Goal: Task Accomplishment & Management: Manage account settings

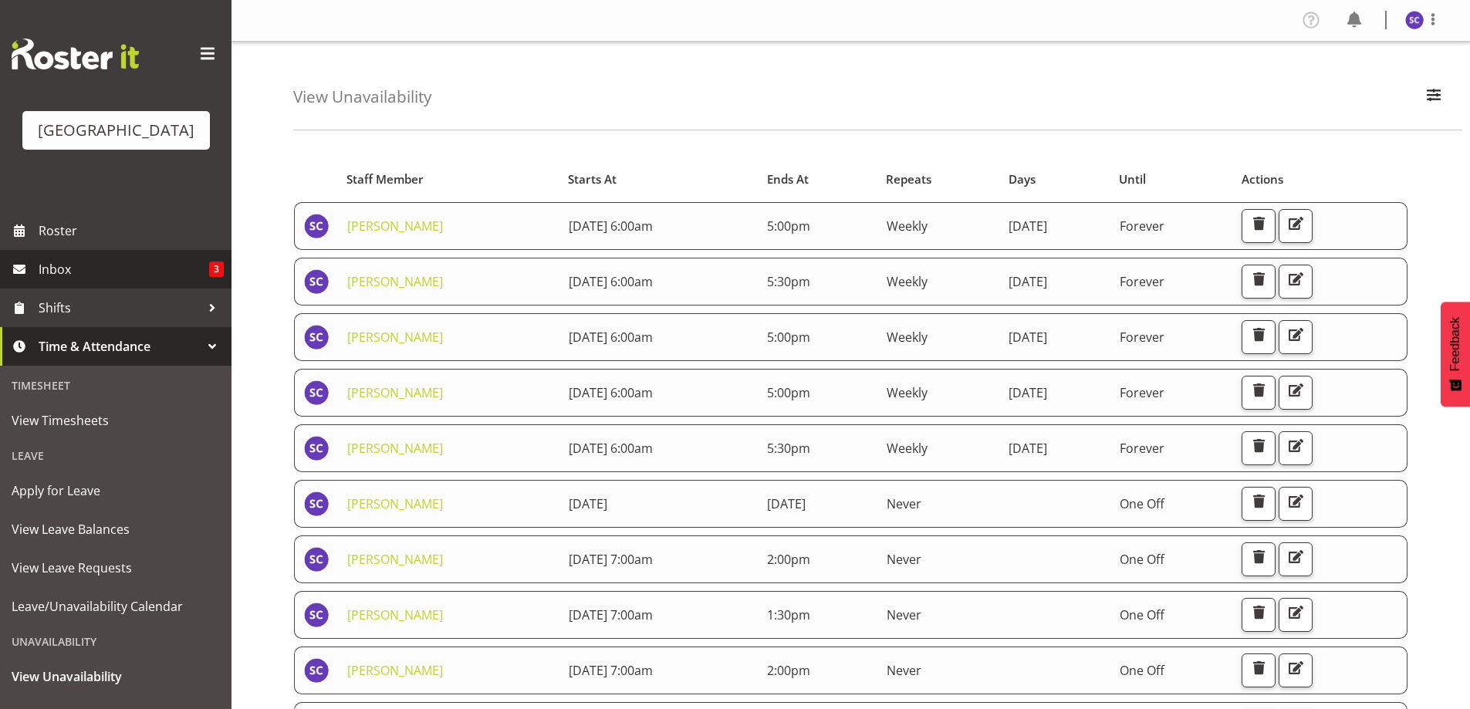
click at [154, 279] on link "Inbox 3" at bounding box center [116, 269] width 232 height 39
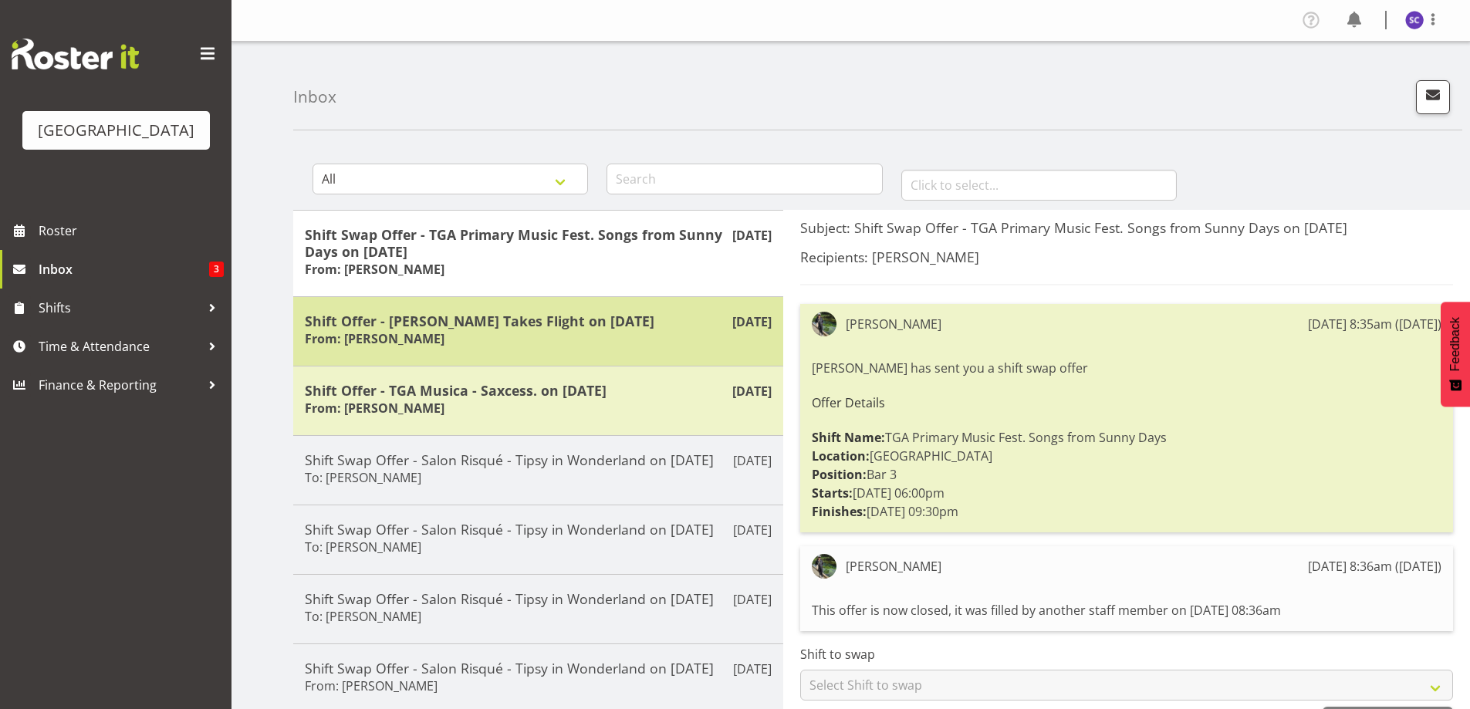
click at [549, 323] on h5 "Shift Offer - Mad Pearce Takes Flight on 20/08/25" at bounding box center [538, 321] width 467 height 17
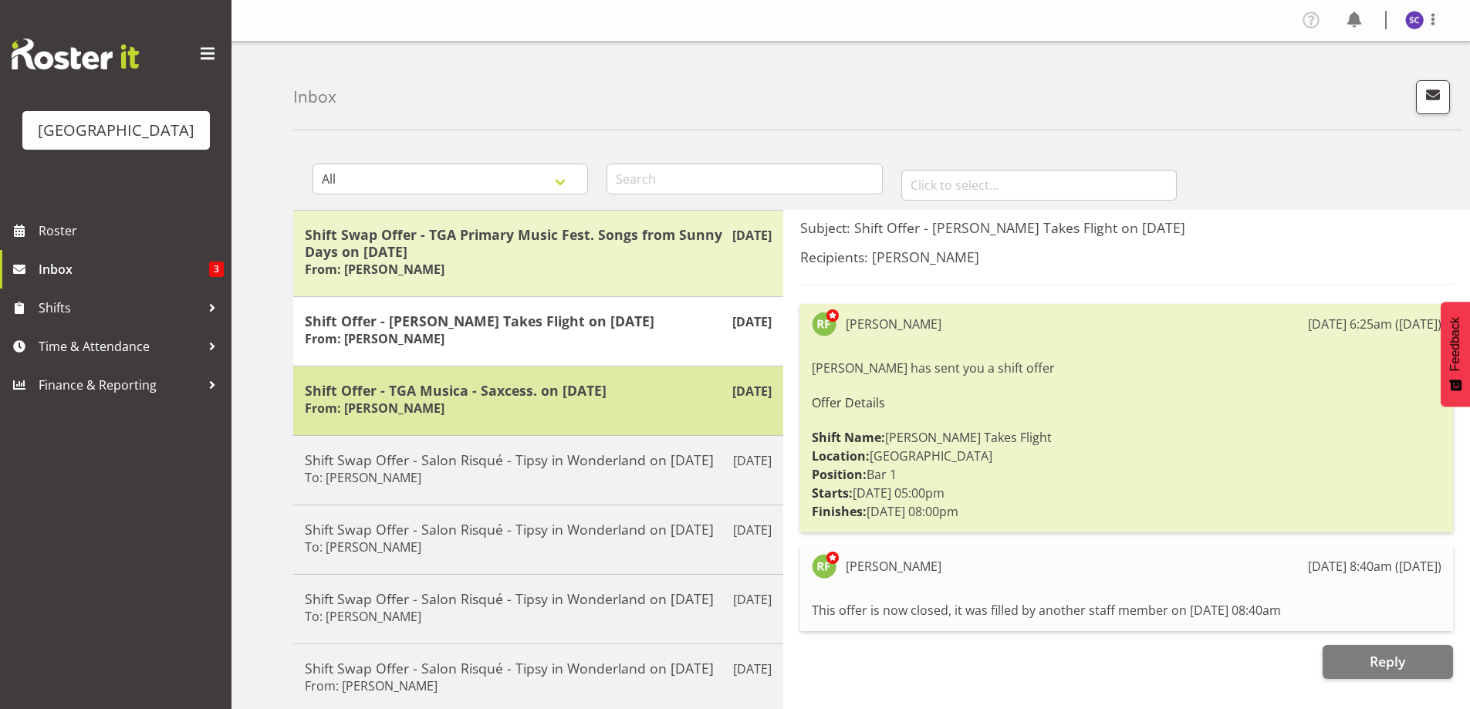
click at [568, 403] on div "Shift Offer - TGA Musica - Saxcess. on 24/08/25 From: Richard Freeman" at bounding box center [538, 401] width 467 height 38
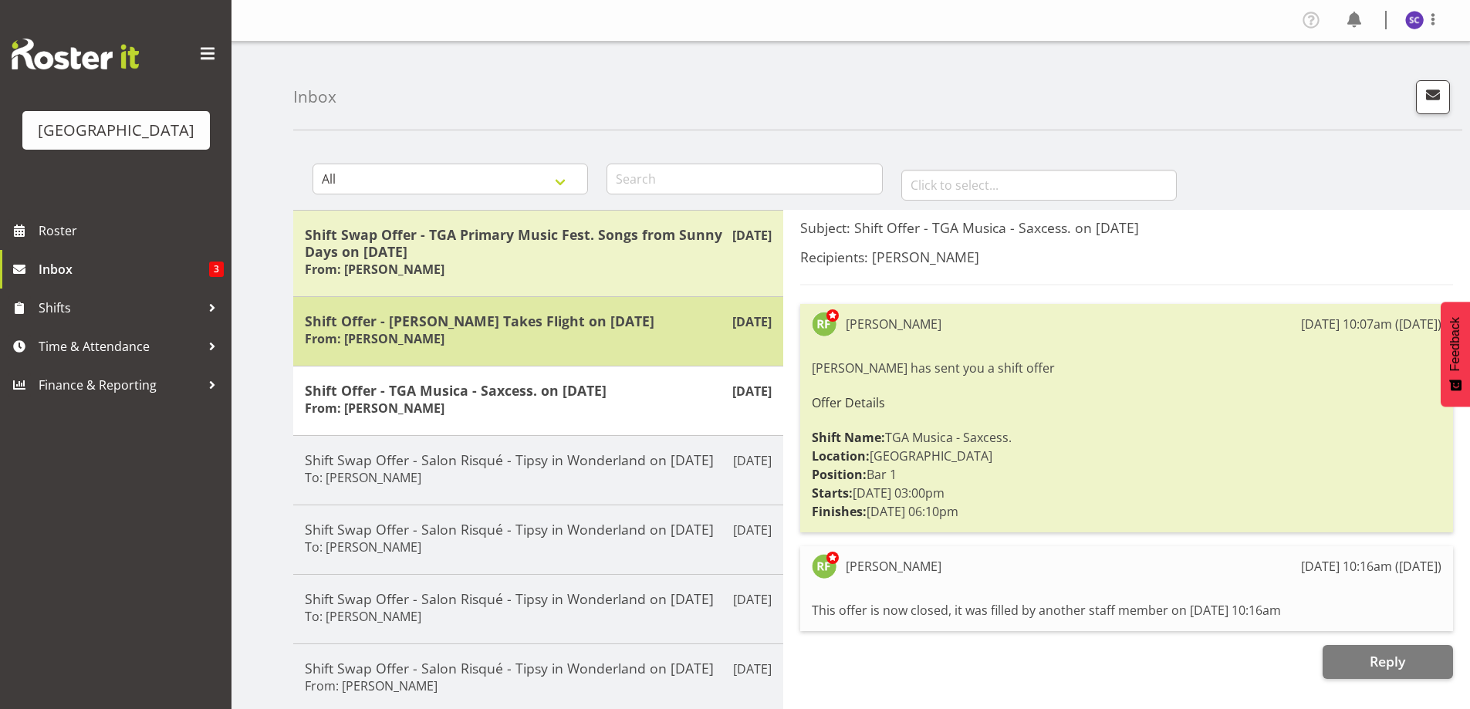
click at [563, 296] on div "Aug 20th Shift Offer - Mad Pearce Takes Flight on 20/08/25 From: Richard Freeman" at bounding box center [538, 330] width 490 height 69
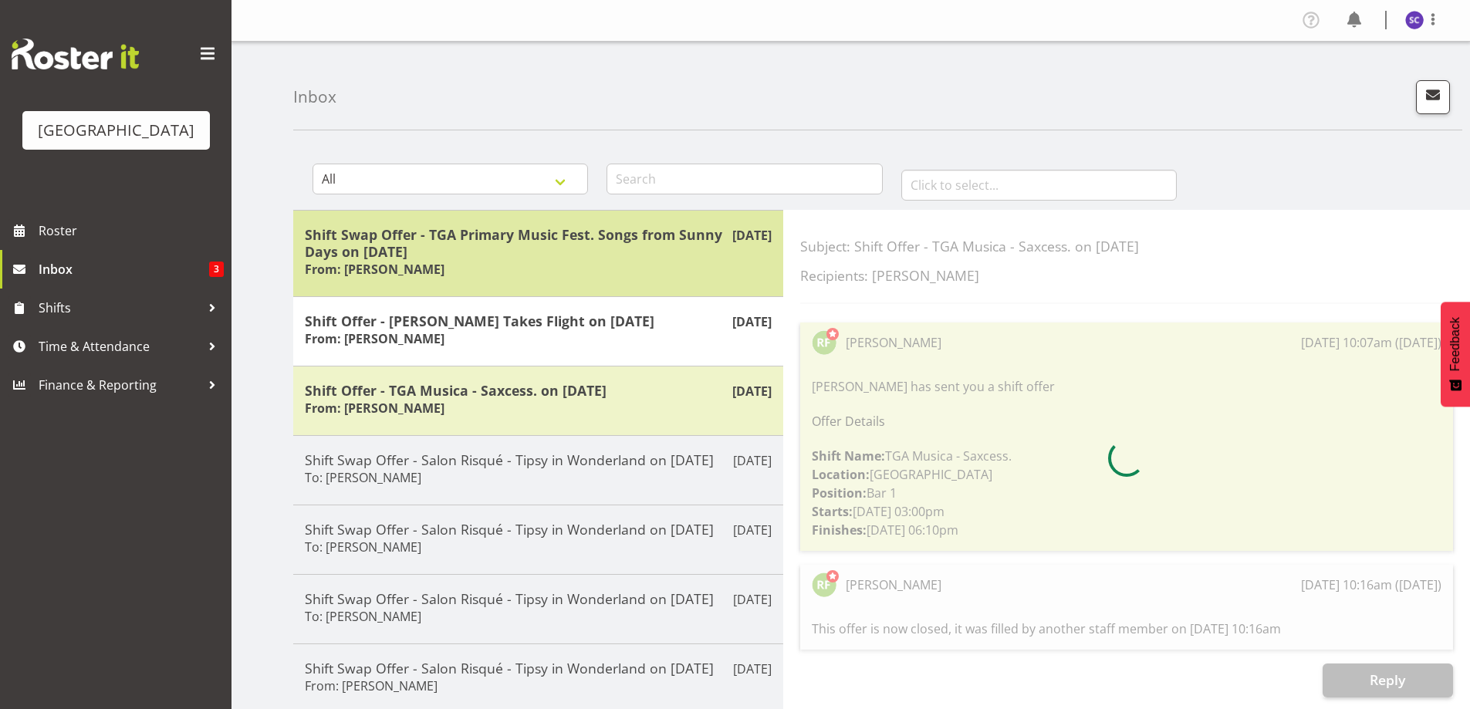
click at [544, 265] on div "Shift Swap Offer - TGA Primary Music Fest. Songs from Sunny Days on 26/08/25 Fr…" at bounding box center [538, 253] width 467 height 55
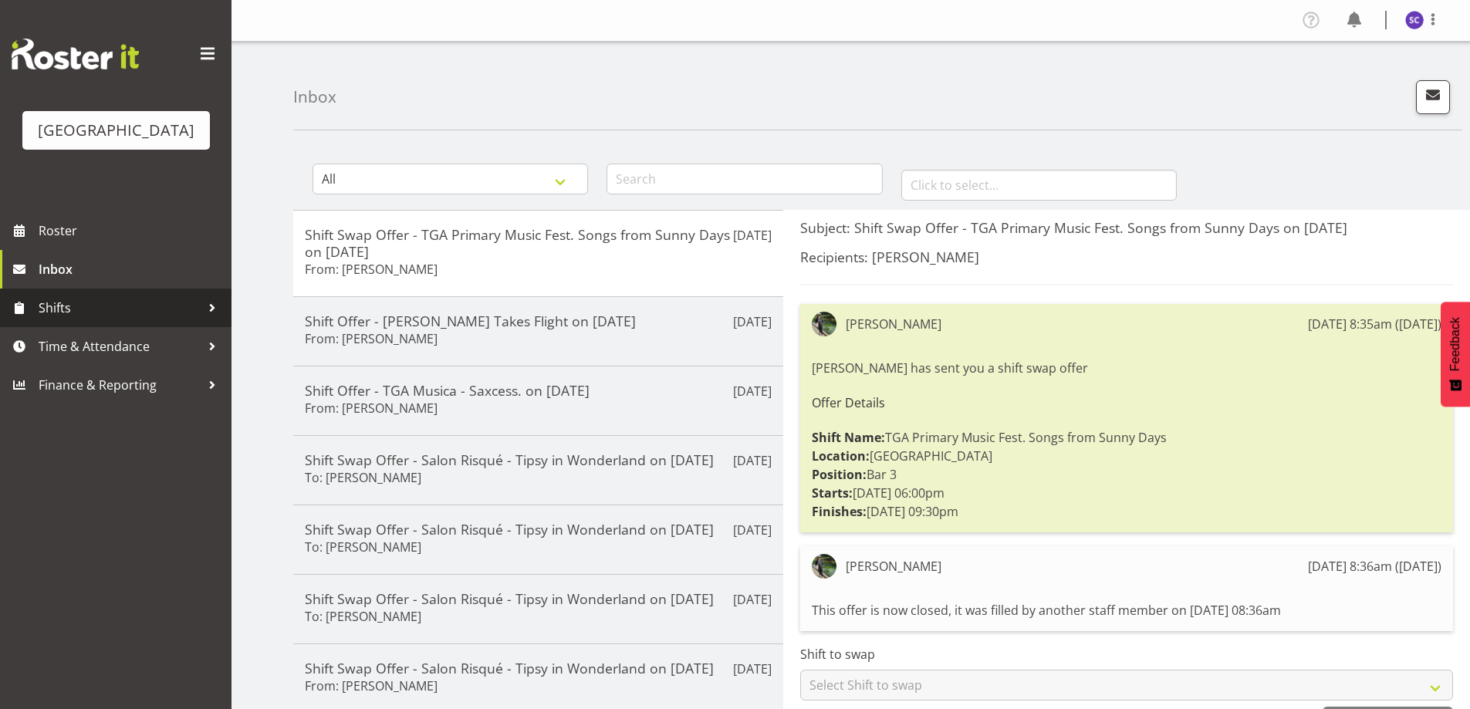
click at [160, 319] on link "Shifts" at bounding box center [116, 308] width 232 height 39
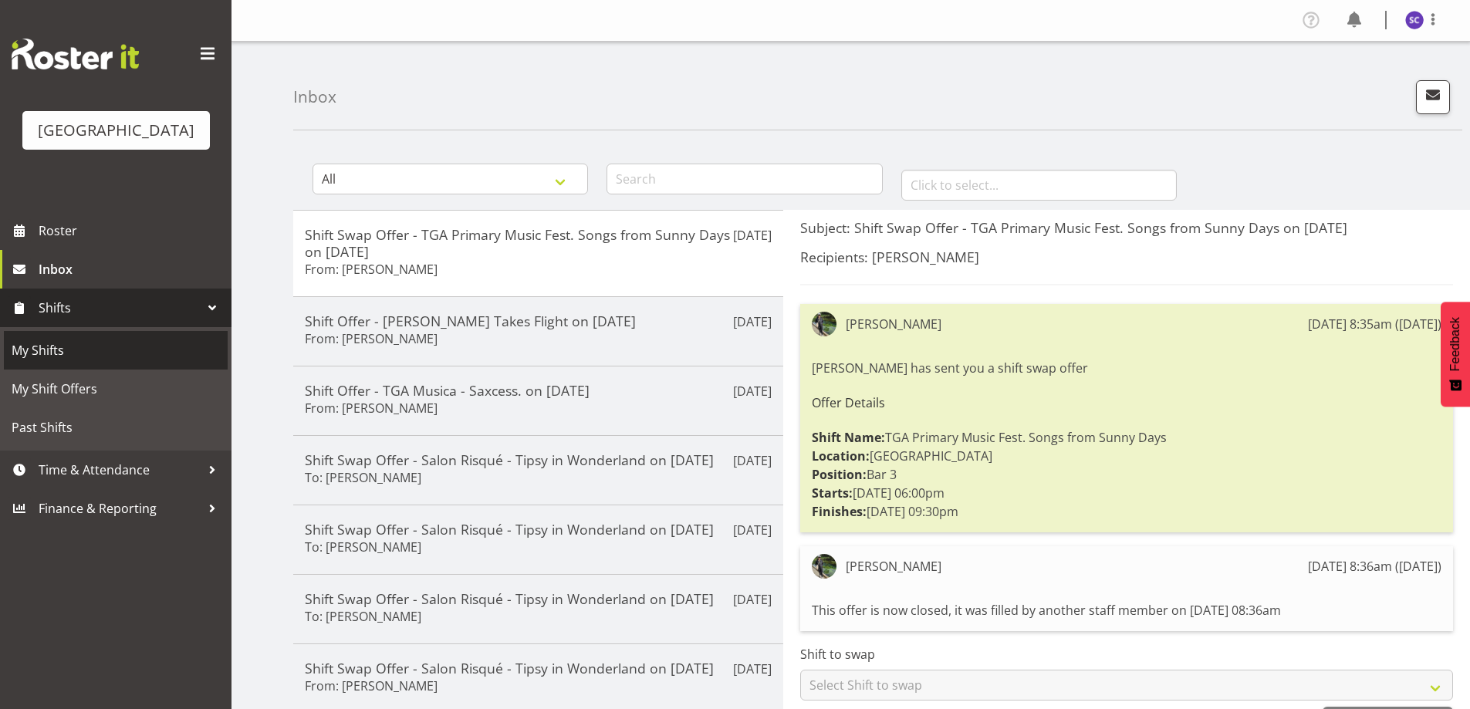
click at [155, 362] on span "My Shifts" at bounding box center [116, 350] width 208 height 23
